Goal: Information Seeking & Learning: Learn about a topic

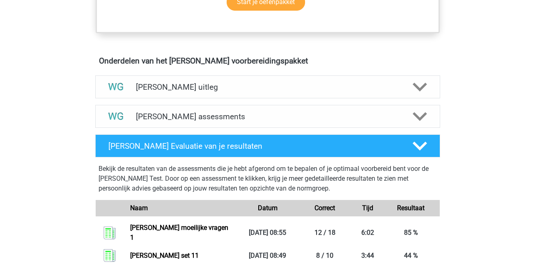
scroll to position [439, 0]
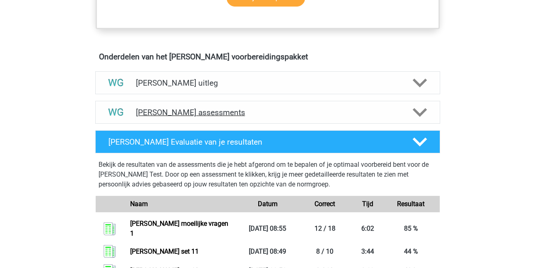
click at [424, 114] on icon at bounding box center [419, 112] width 14 height 14
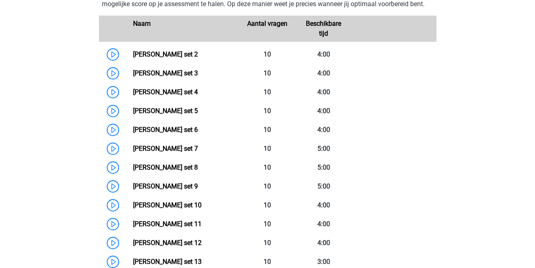
scroll to position [593, 0]
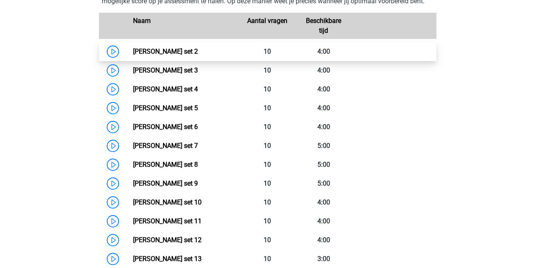
click at [133, 50] on link "Watson Glaser set 2" at bounding box center [165, 52] width 65 height 8
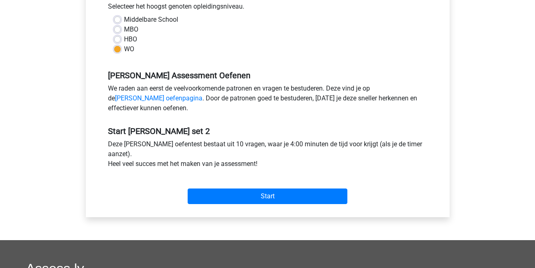
scroll to position [197, 0]
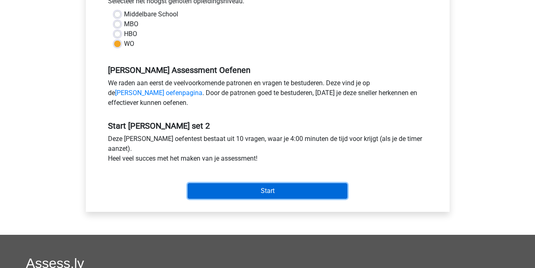
click at [304, 187] on input "Start" at bounding box center [268, 191] width 160 height 16
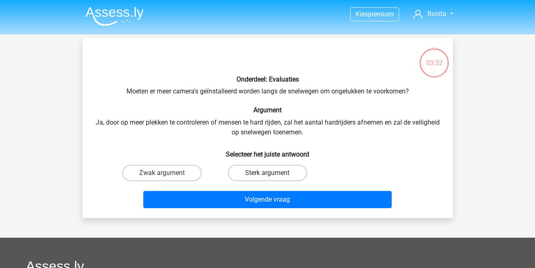
click at [259, 171] on label "Sterk argument" at bounding box center [267, 173] width 79 height 16
click at [267, 173] on input "Sterk argument" at bounding box center [269, 175] width 5 height 5
radio input "true"
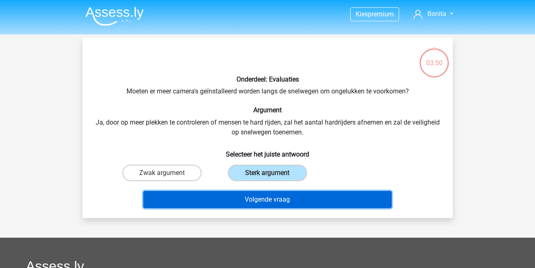
click at [266, 205] on button "Volgende vraag" at bounding box center [267, 199] width 248 height 17
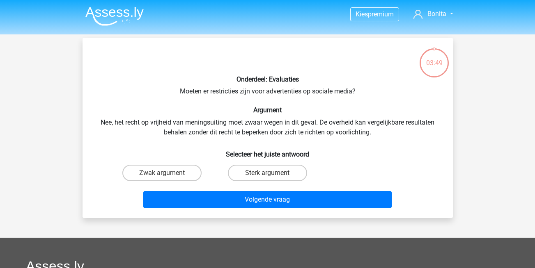
scroll to position [38, 0]
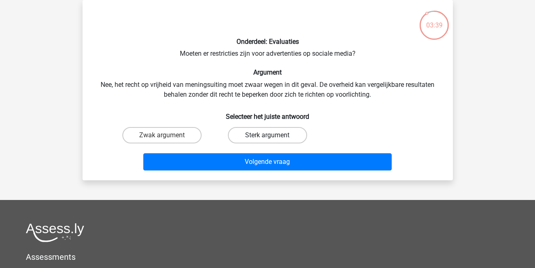
click at [283, 129] on label "Sterk argument" at bounding box center [267, 135] width 79 height 16
click at [272, 135] on input "Sterk argument" at bounding box center [269, 137] width 5 height 5
radio input "true"
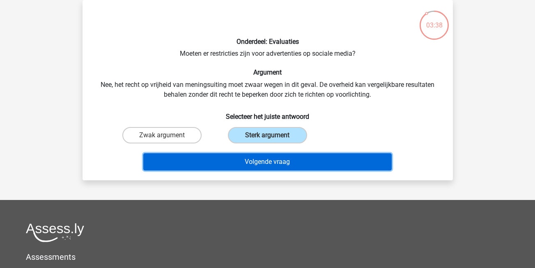
click at [299, 160] on button "Volgende vraag" at bounding box center [267, 161] width 248 height 17
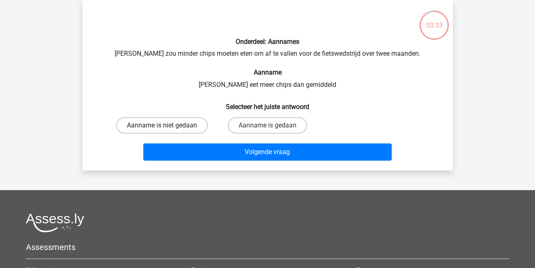
click at [169, 129] on label "Aanname is niet gedaan" at bounding box center [161, 125] width 91 height 16
click at [167, 129] on input "Aanname is niet gedaan" at bounding box center [164, 128] width 5 height 5
radio input "true"
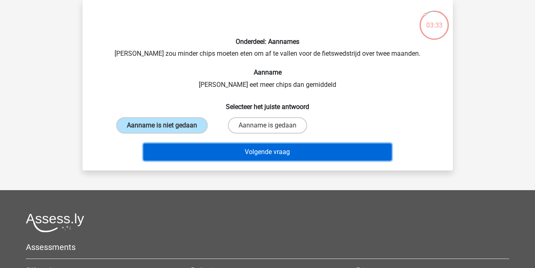
click at [221, 158] on button "Volgende vraag" at bounding box center [267, 152] width 248 height 17
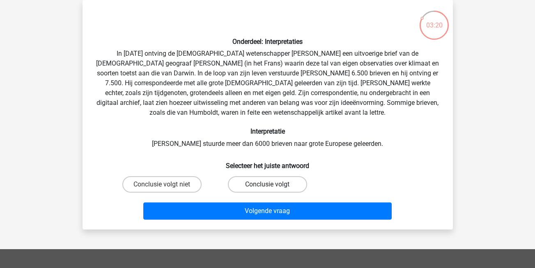
click at [252, 181] on label "Conclusie volgt" at bounding box center [267, 184] width 79 height 16
click at [267, 185] on input "Conclusie volgt" at bounding box center [269, 187] width 5 height 5
radio input "true"
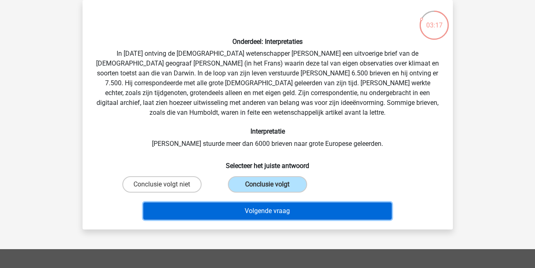
click at [284, 213] on button "Volgende vraag" at bounding box center [267, 211] width 248 height 17
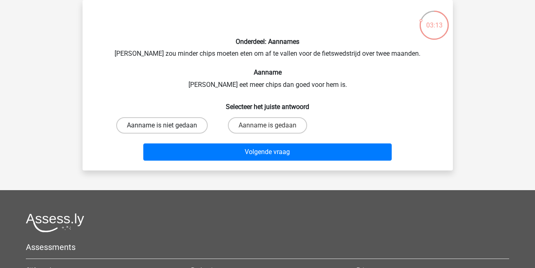
click at [166, 121] on label "Aanname is niet gedaan" at bounding box center [161, 125] width 91 height 16
click at [166, 126] on input "Aanname is niet gedaan" at bounding box center [164, 128] width 5 height 5
radio input "true"
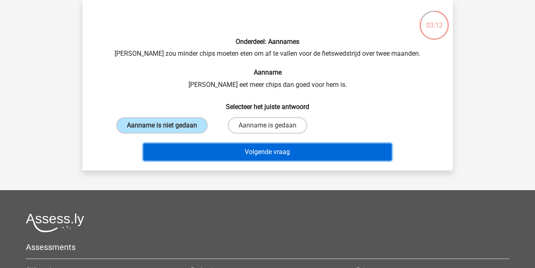
click at [236, 151] on button "Volgende vraag" at bounding box center [267, 152] width 248 height 17
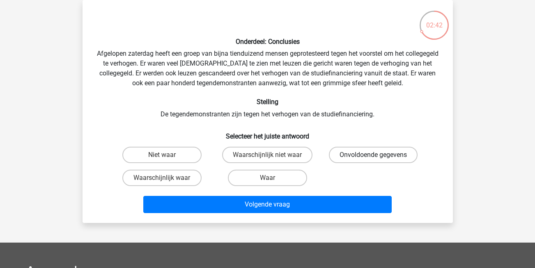
click at [369, 159] on label "Onvoldoende gegevens" at bounding box center [373, 155] width 89 height 16
click at [373, 159] on input "Onvoldoende gegevens" at bounding box center [375, 157] width 5 height 5
radio input "true"
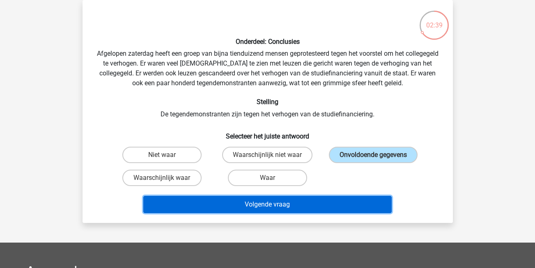
click at [292, 211] on button "Volgende vraag" at bounding box center [267, 204] width 248 height 17
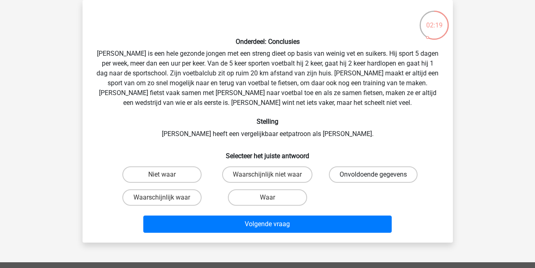
click at [379, 176] on label "Onvoldoende gegevens" at bounding box center [373, 175] width 89 height 16
click at [378, 176] on input "Onvoldoende gegevens" at bounding box center [375, 177] width 5 height 5
radio input "true"
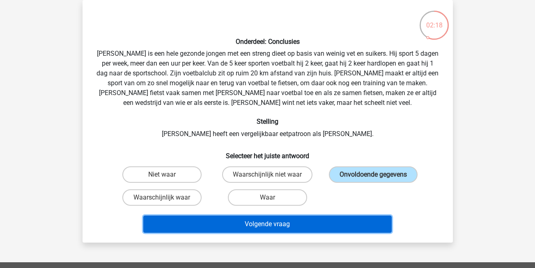
click at [340, 226] on button "Volgende vraag" at bounding box center [267, 224] width 248 height 17
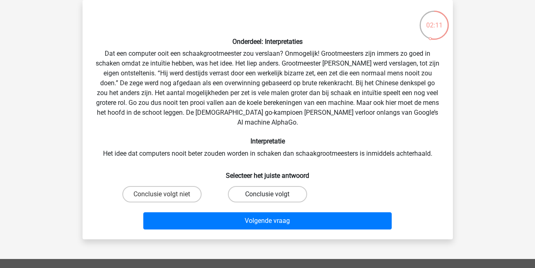
click at [247, 190] on label "Conclusie volgt" at bounding box center [267, 194] width 79 height 16
click at [267, 194] on input "Conclusie volgt" at bounding box center [269, 196] width 5 height 5
radio input "true"
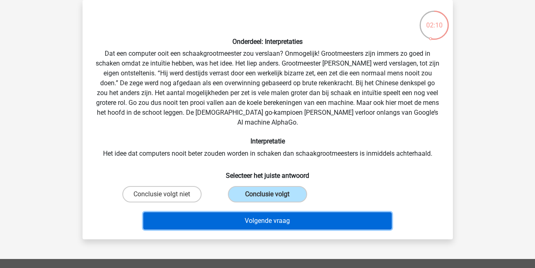
click at [254, 213] on button "Volgende vraag" at bounding box center [267, 221] width 248 height 17
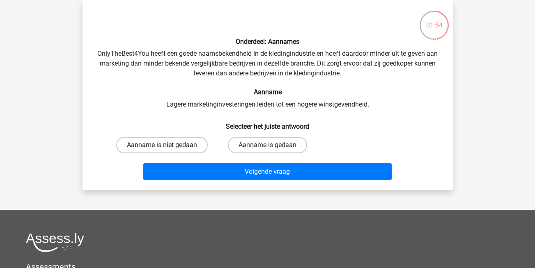
click at [174, 143] on label "Aanname is niet gedaan" at bounding box center [161, 145] width 91 height 16
click at [167, 145] on input "Aanname is niet gedaan" at bounding box center [164, 147] width 5 height 5
radio input "true"
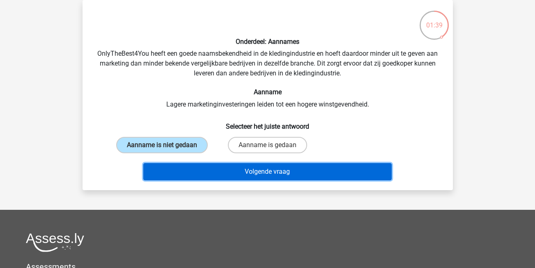
click at [237, 176] on button "Volgende vraag" at bounding box center [267, 171] width 248 height 17
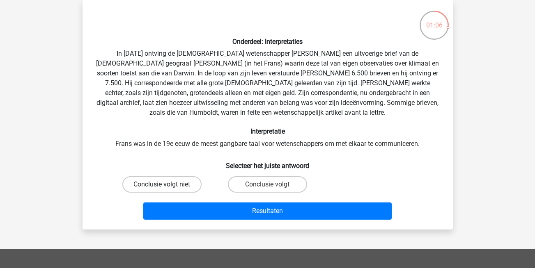
click at [172, 185] on label "Conclusie volgt niet" at bounding box center [161, 184] width 79 height 16
click at [167, 185] on input "Conclusie volgt niet" at bounding box center [164, 187] width 5 height 5
radio input "true"
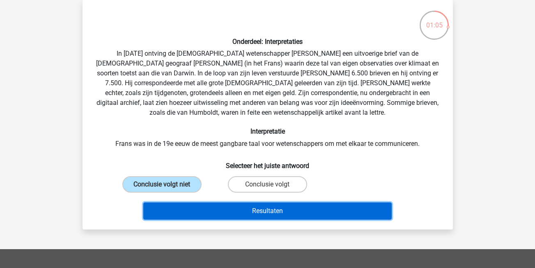
click at [241, 208] on button "Resultaten" at bounding box center [267, 211] width 248 height 17
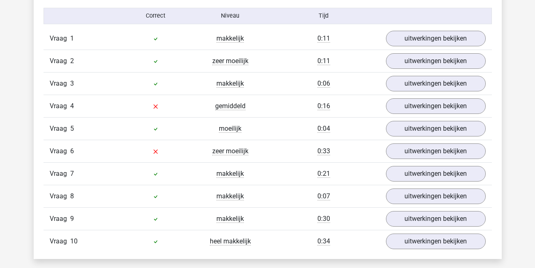
scroll to position [692, 0]
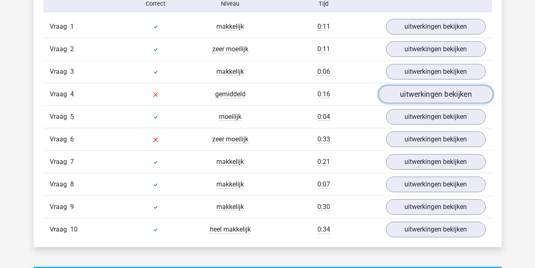
click at [425, 93] on link "uitwerkingen bekijken" at bounding box center [435, 94] width 114 height 18
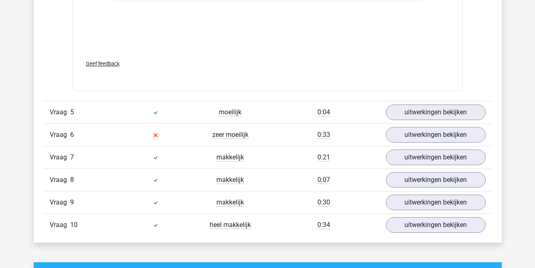
scroll to position [1178, 0]
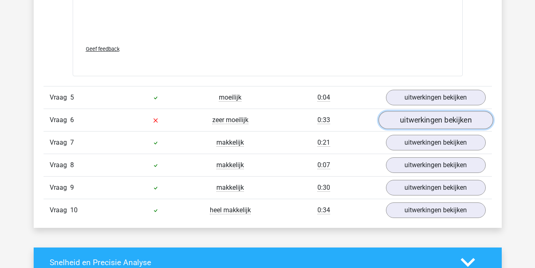
click at [433, 124] on link "uitwerkingen bekijken" at bounding box center [435, 121] width 114 height 18
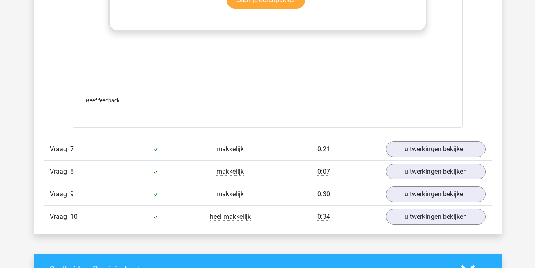
scroll to position [0, 0]
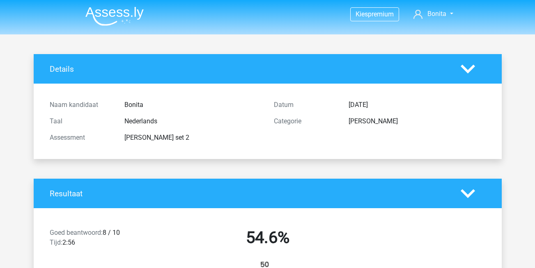
click at [113, 16] on img at bounding box center [114, 16] width 58 height 19
